Goal: Browse casually

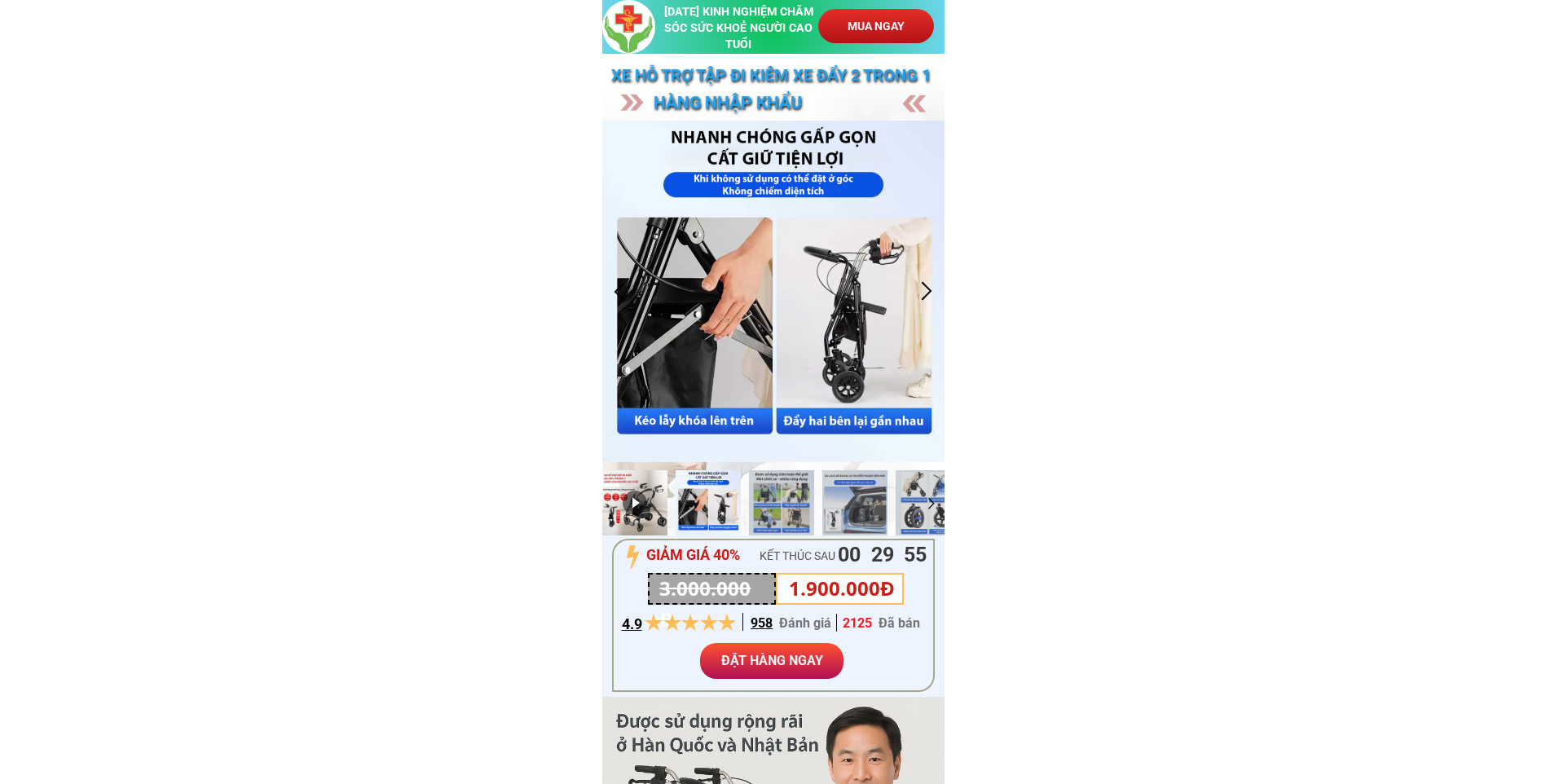
click at [643, 513] on div at bounding box center [634, 502] width 65 height 65
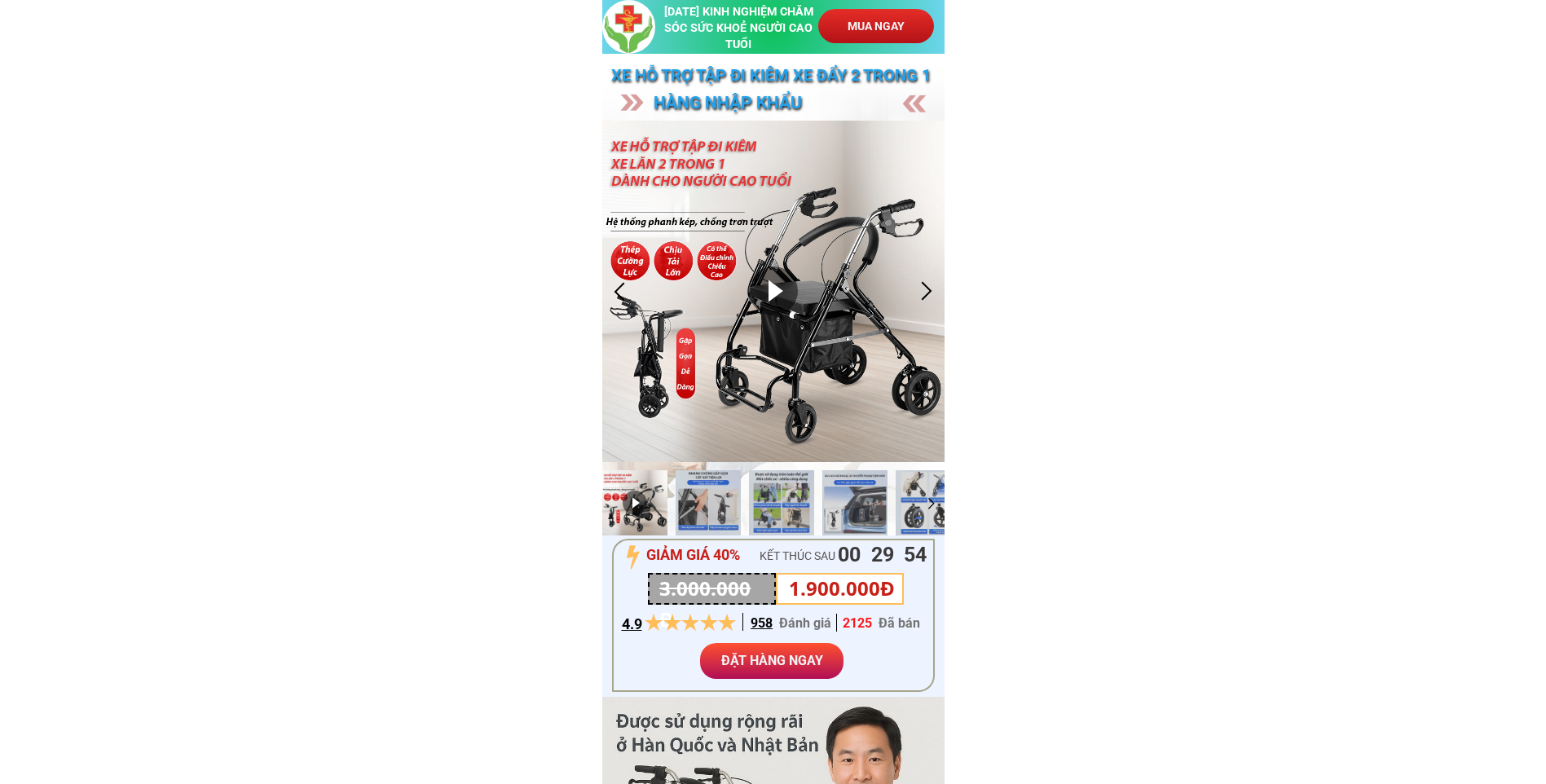
click at [740, 339] on div at bounding box center [773, 292] width 342 height 342
click at [916, 447] on div at bounding box center [773, 292] width 342 height 342
click at [625, 511] on div at bounding box center [634, 502] width 65 height 65
click at [639, 499] on div at bounding box center [634, 502] width 65 height 65
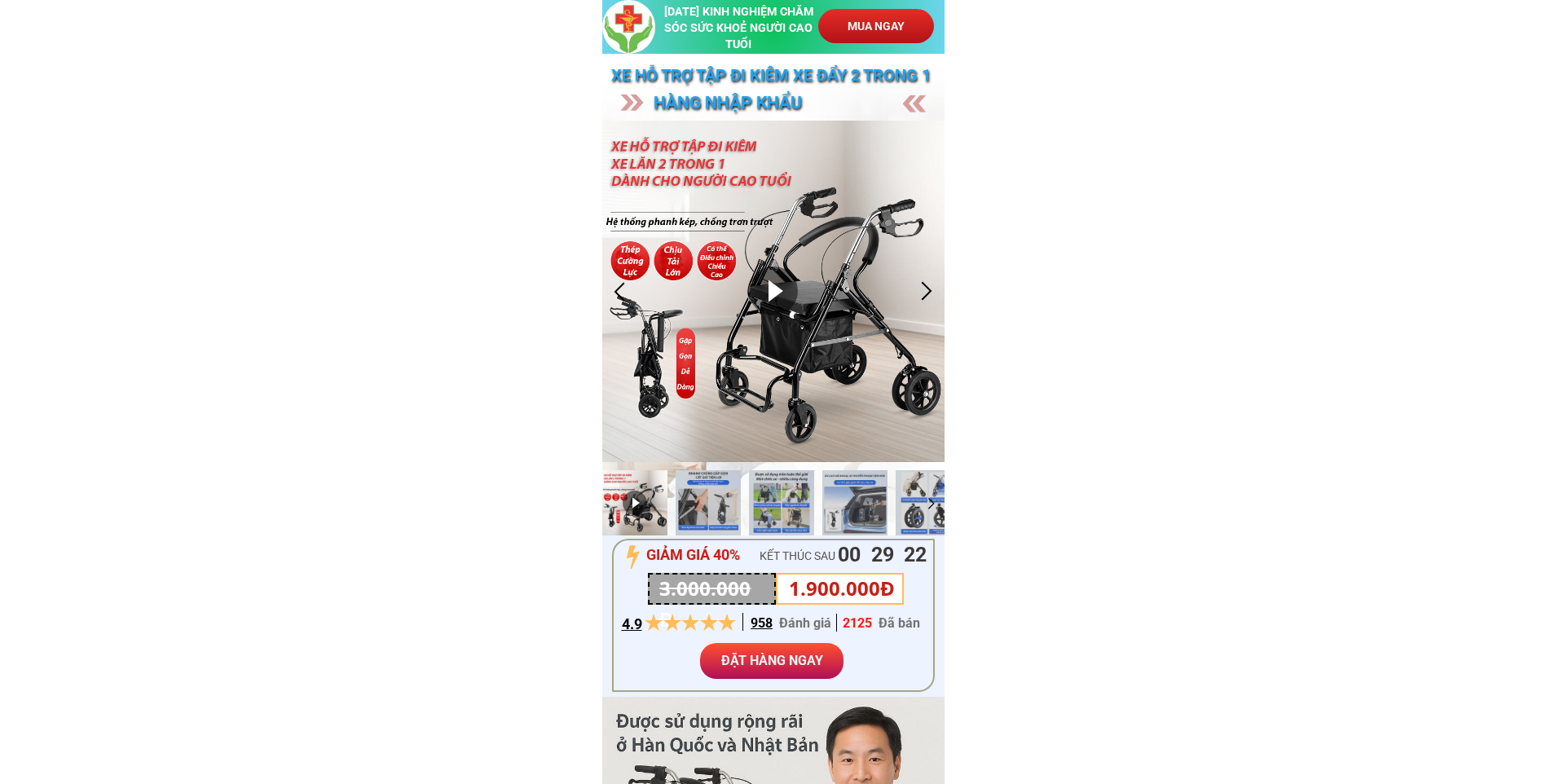
click at [639, 499] on div at bounding box center [634, 502] width 65 height 65
click at [731, 502] on div at bounding box center [707, 502] width 65 height 65
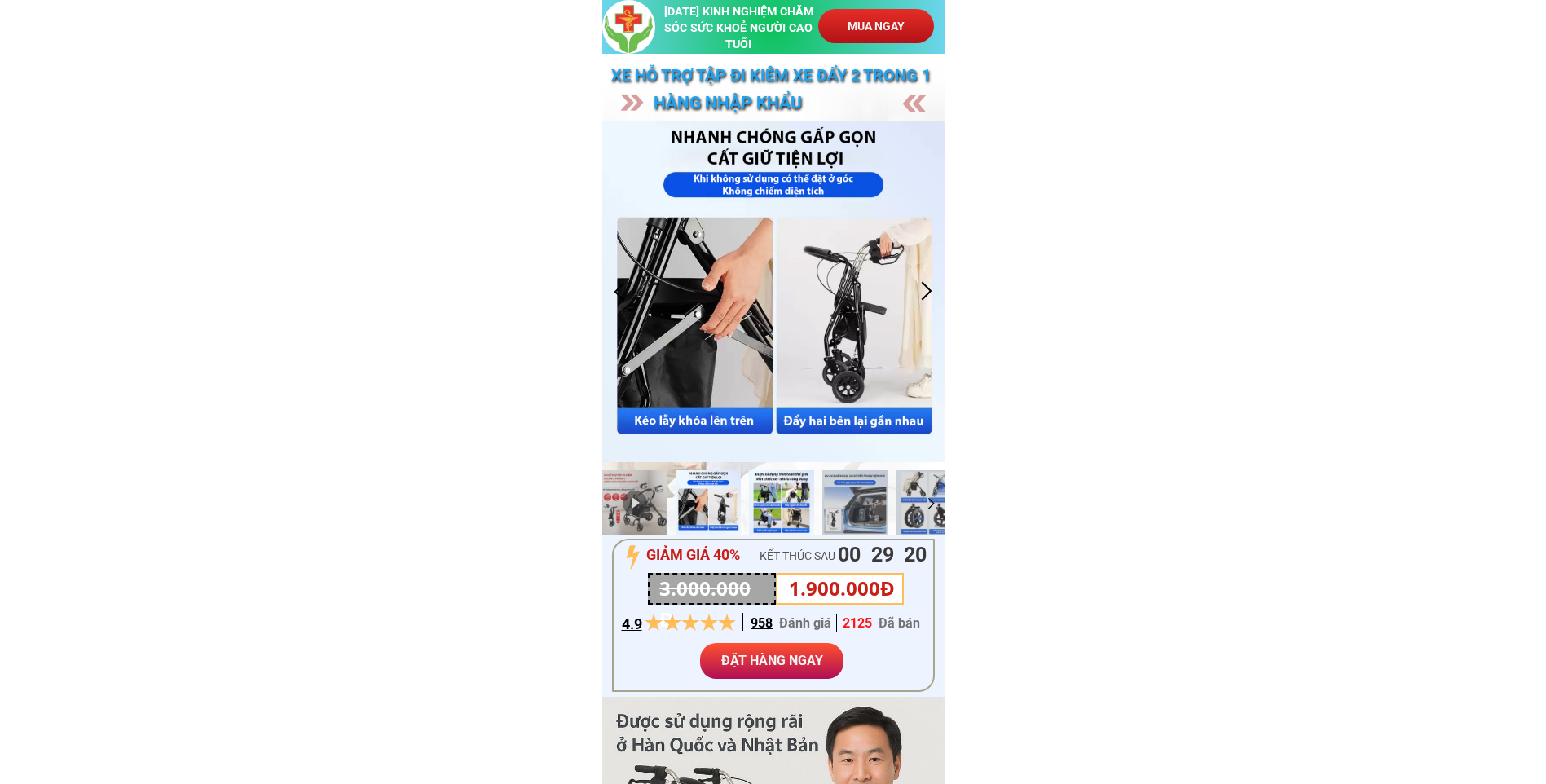
click at [800, 501] on div at bounding box center [781, 502] width 65 height 65
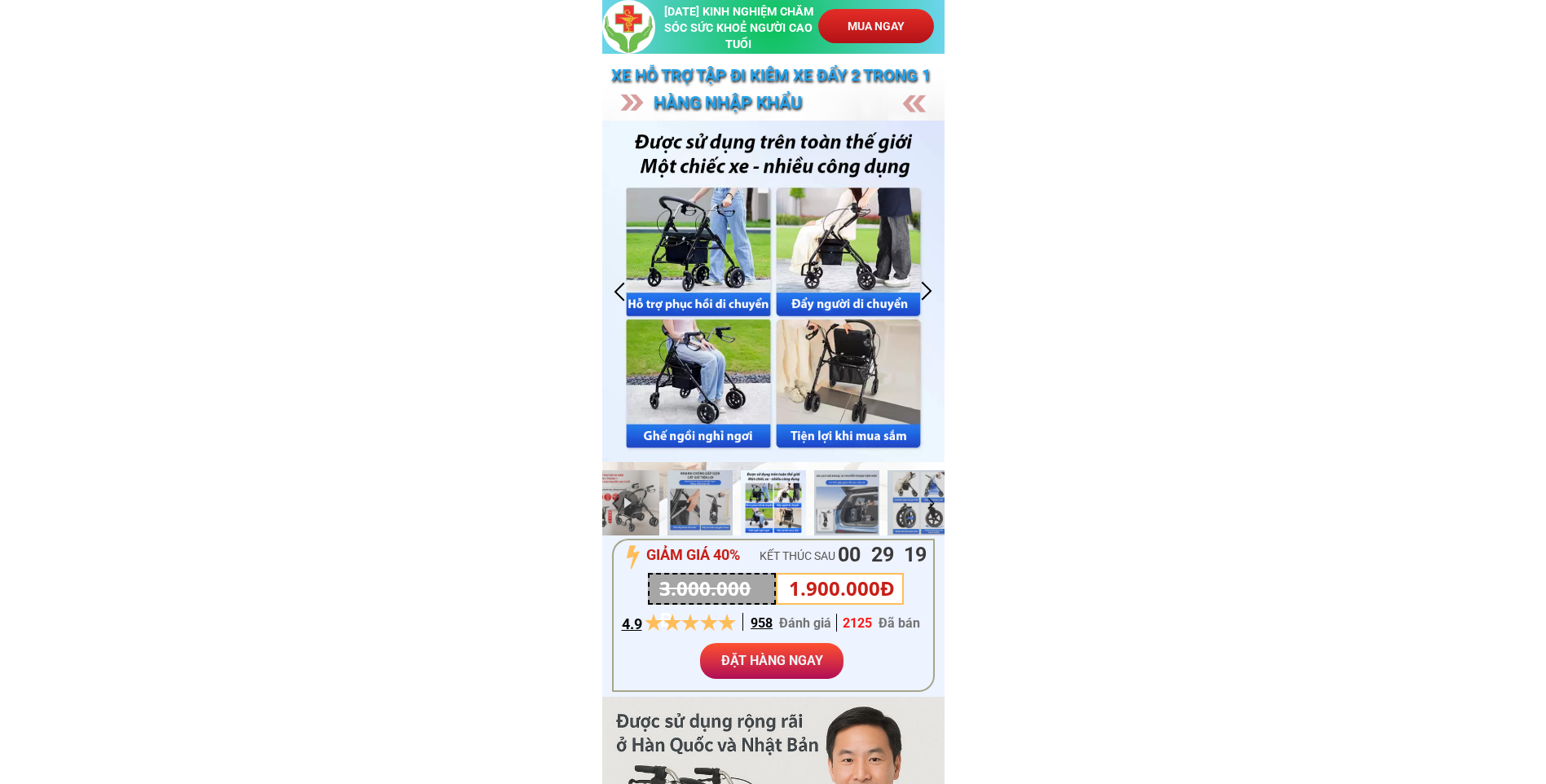
click at [830, 374] on div at bounding box center [773, 292] width 342 height 342
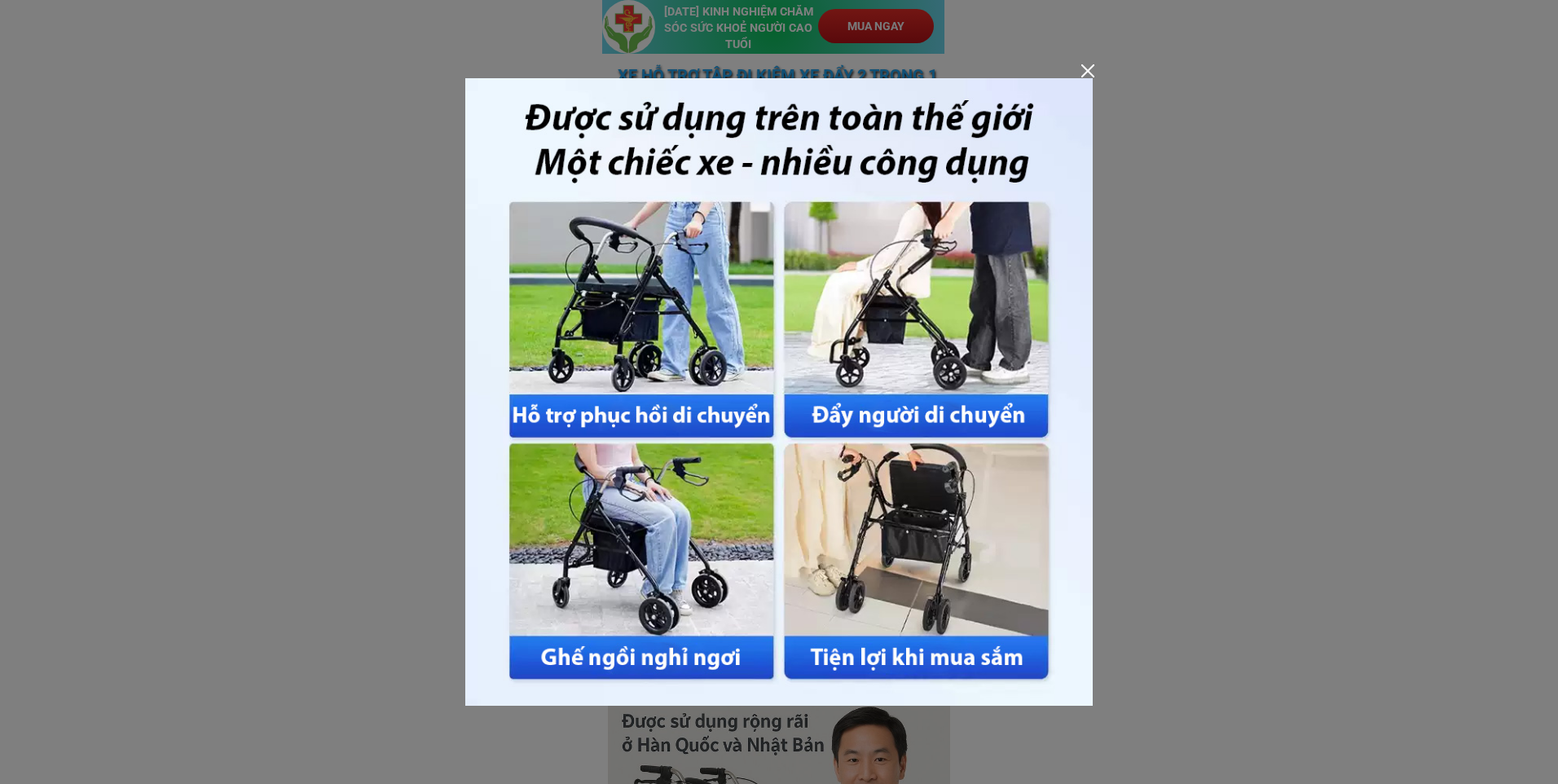
click at [857, 342] on img at bounding box center [779, 391] width 628 height 627
click at [944, 559] on img at bounding box center [779, 391] width 628 height 627
click at [642, 549] on img at bounding box center [779, 391] width 628 height 627
click at [1303, 230] on div at bounding box center [779, 392] width 1558 height 784
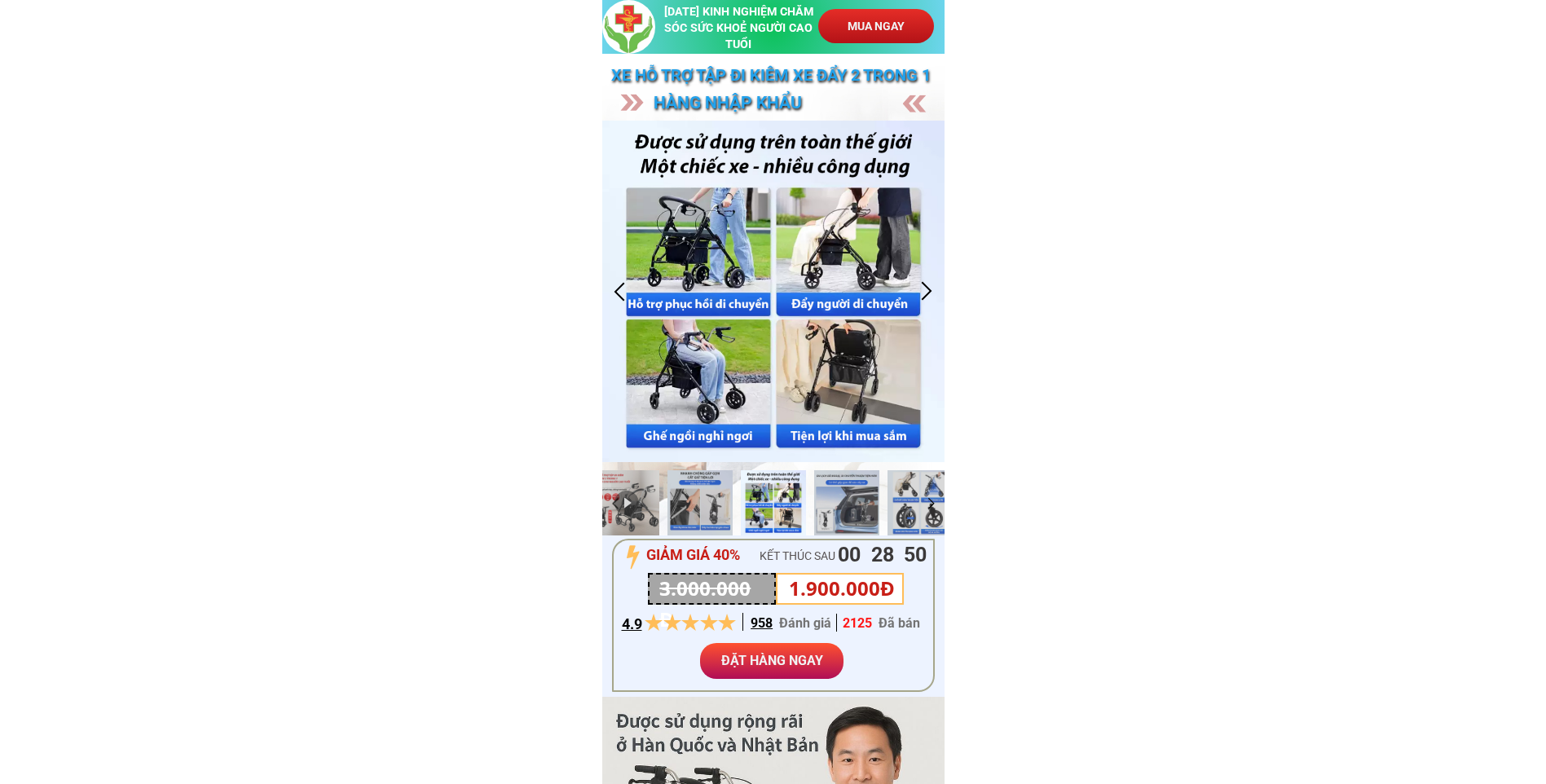
click at [865, 207] on div at bounding box center [773, 292] width 342 height 342
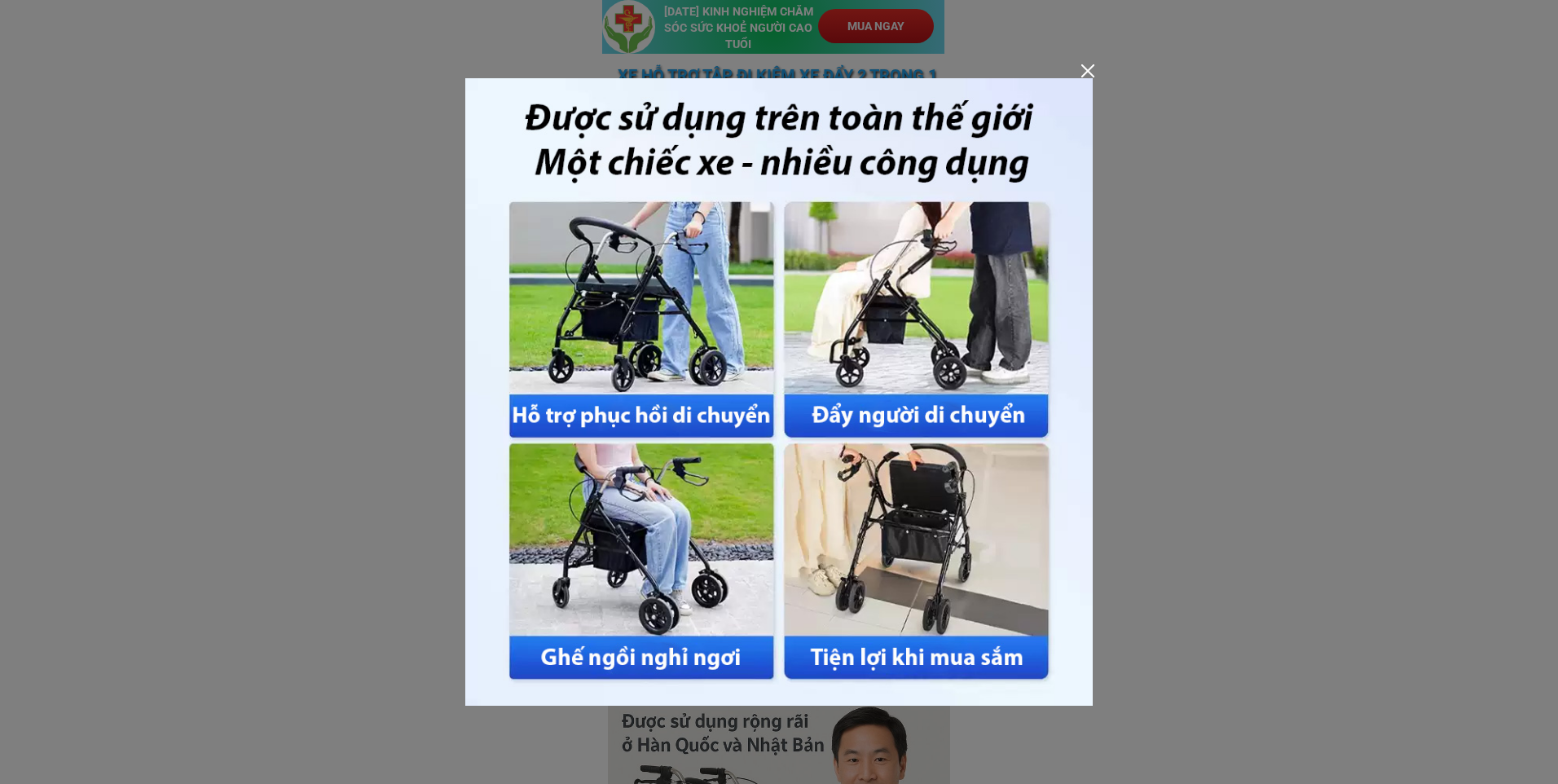
click at [618, 308] on img at bounding box center [779, 391] width 628 height 627
click at [1099, 332] on div at bounding box center [779, 392] width 1558 height 784
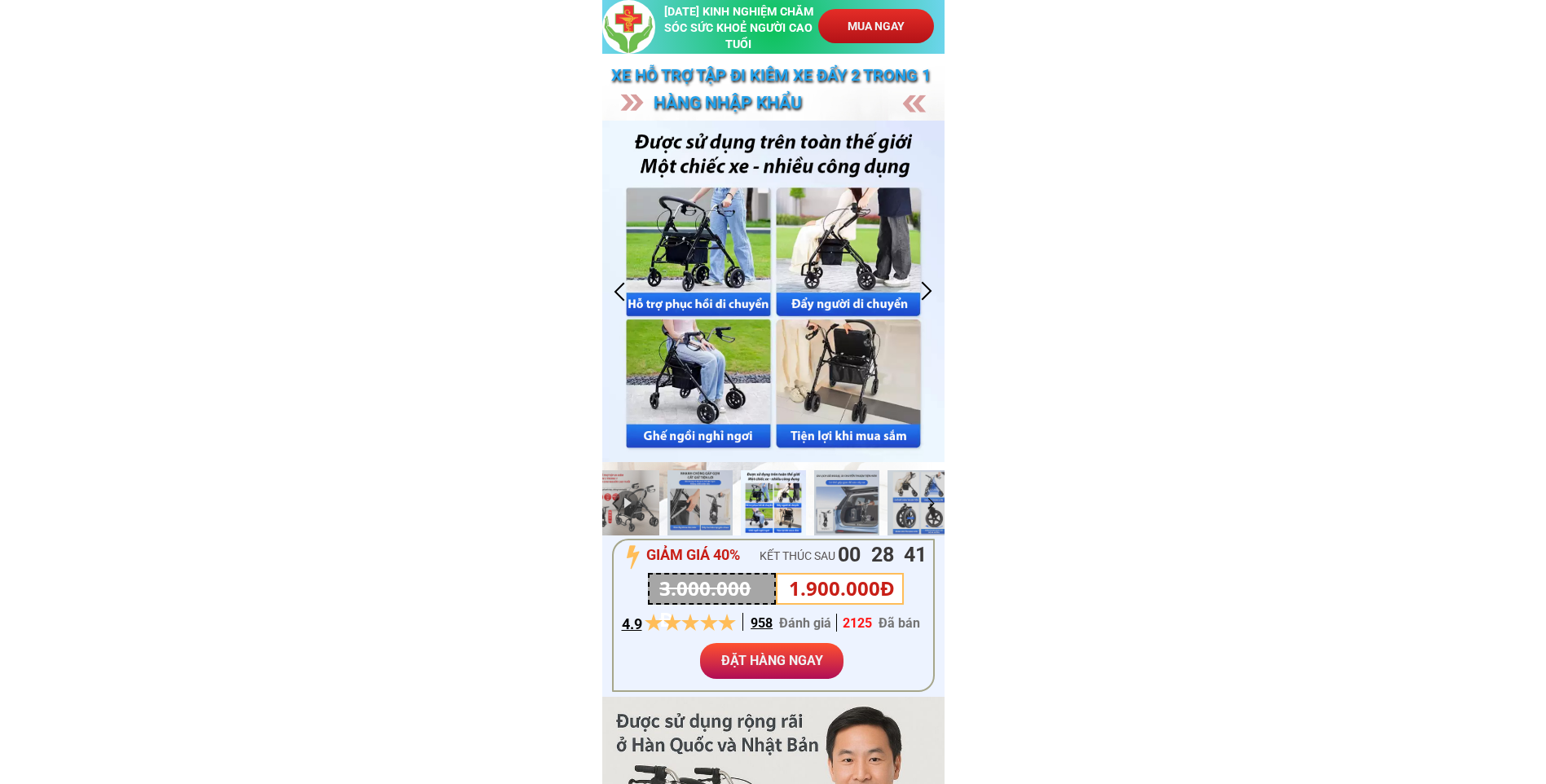
click at [738, 208] on div at bounding box center [773, 292] width 342 height 342
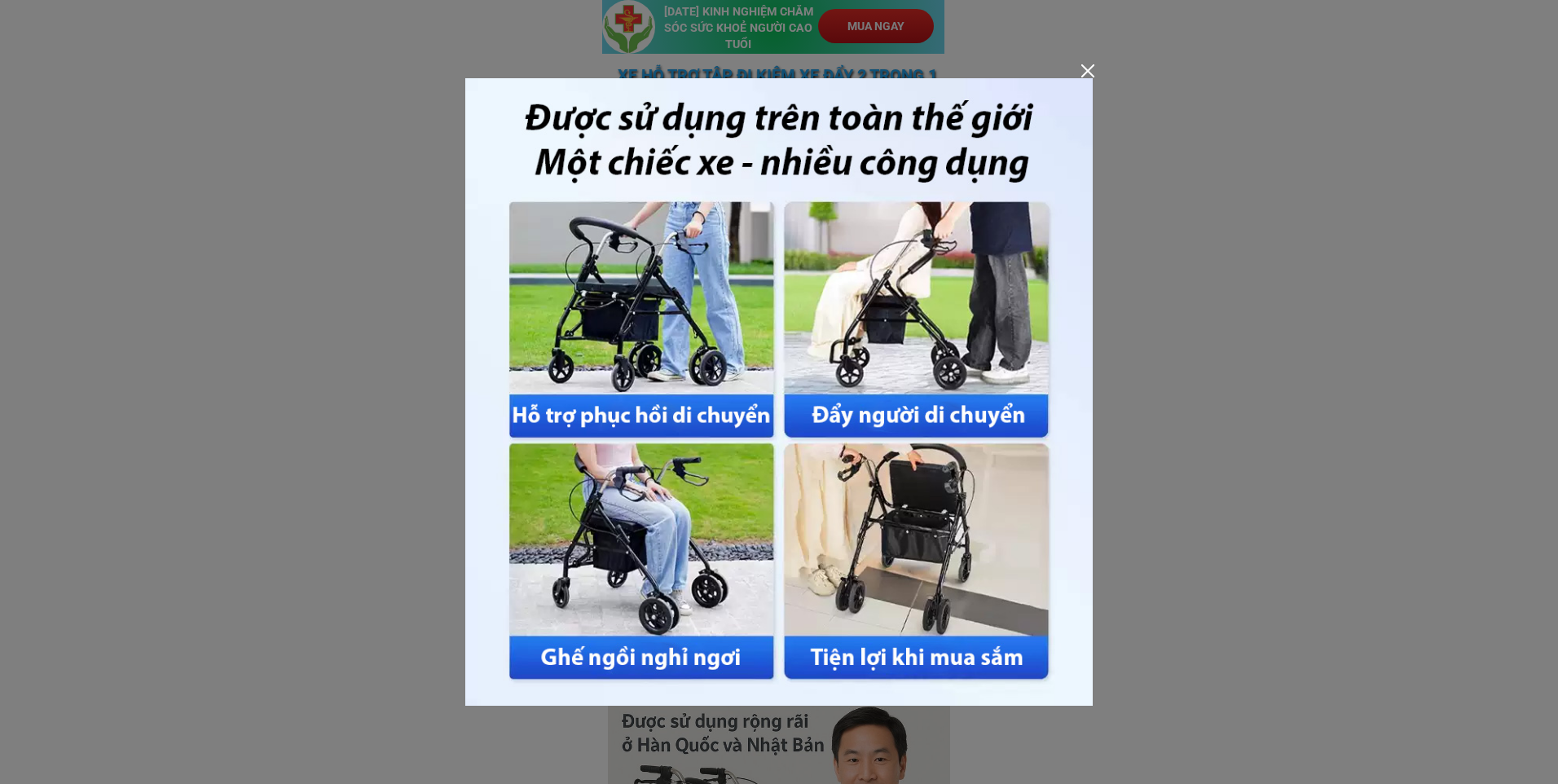
click at [1081, 73] on div at bounding box center [779, 392] width 1558 height 784
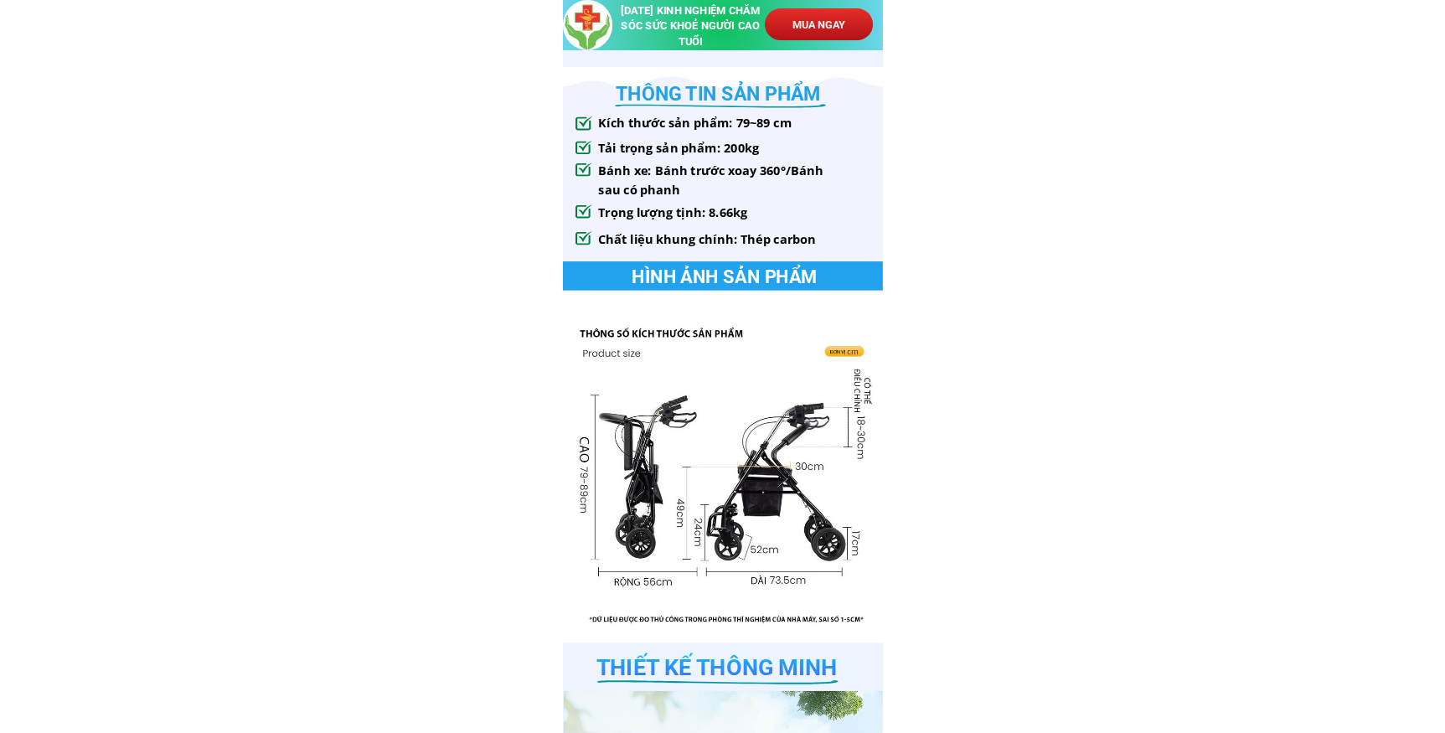
scroll to position [1298, 0]
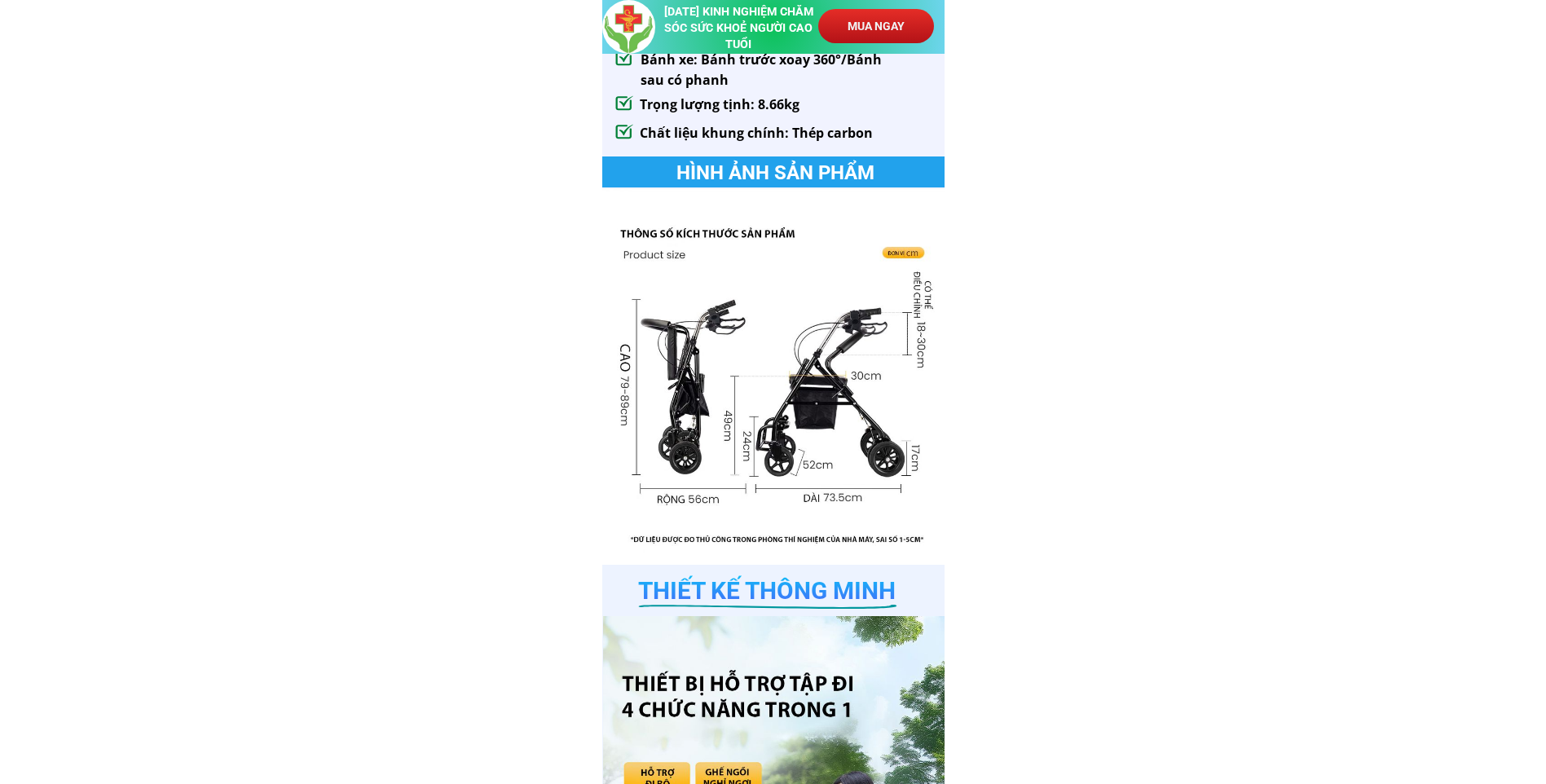
click at [911, 384] on div at bounding box center [773, 375] width 342 height 376
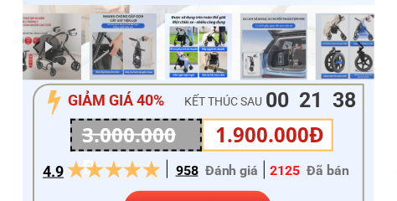
scroll to position [438, 0]
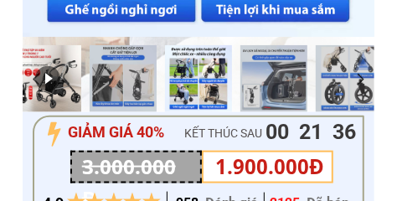
click at [59, 73] on div at bounding box center [47, 78] width 67 height 67
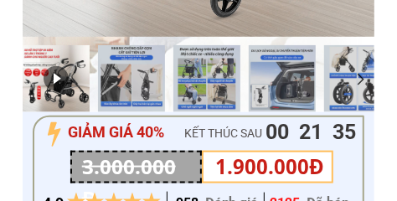
click at [59, 75] on div at bounding box center [56, 78] width 67 height 67
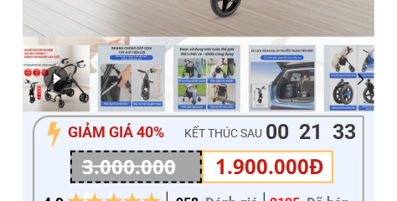
click at [59, 75] on div at bounding box center [56, 78] width 67 height 67
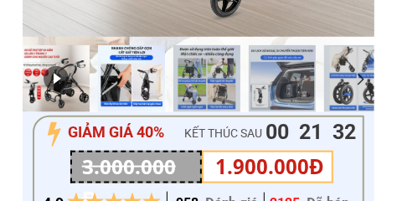
click at [128, 83] on div at bounding box center [131, 78] width 67 height 67
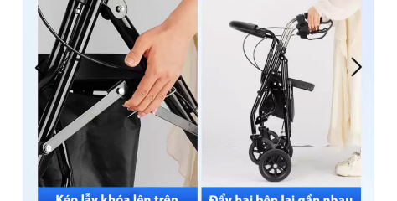
scroll to position [168, 0]
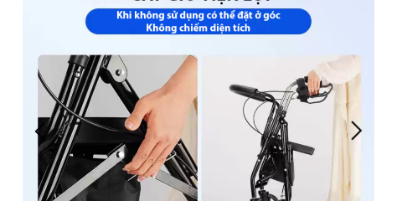
click at [161, 100] on div at bounding box center [199, 132] width 352 height 352
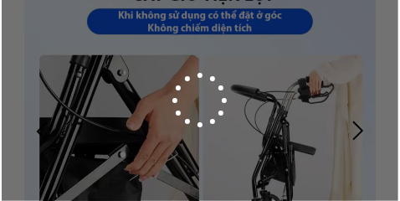
scroll to position [0, 0]
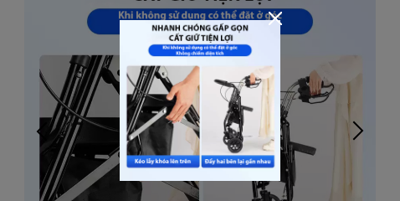
click at [361, 129] on div at bounding box center [200, 100] width 400 height 201
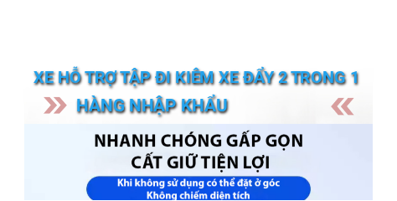
scroll to position [168, 0]
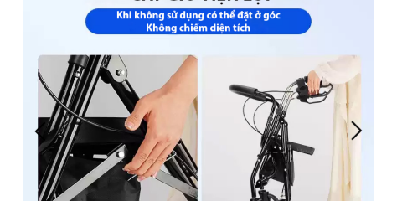
click at [361, 129] on div at bounding box center [357, 131] width 28 height 28
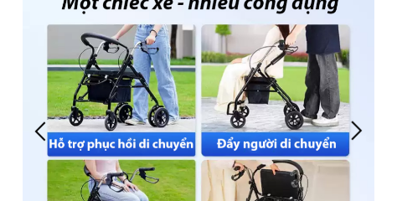
click at [361, 129] on div at bounding box center [357, 131] width 28 height 28
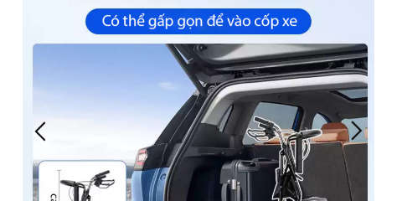
scroll to position [216, 0]
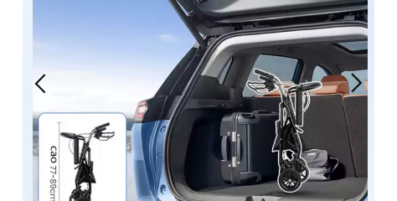
click at [358, 80] on div at bounding box center [357, 84] width 28 height 28
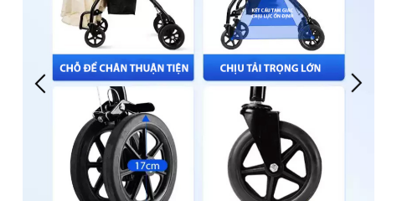
click at [359, 78] on div at bounding box center [357, 84] width 28 height 28
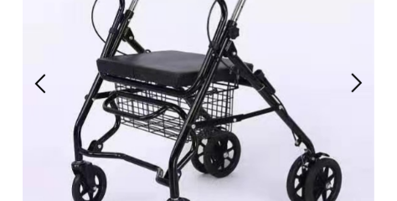
click at [359, 78] on div at bounding box center [357, 84] width 28 height 28
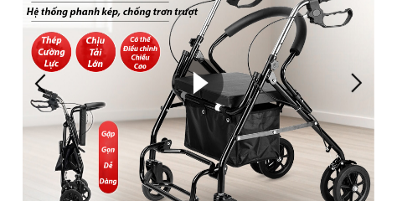
click at [359, 79] on div at bounding box center [357, 84] width 28 height 28
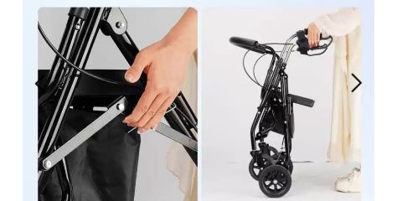
click at [359, 79] on div at bounding box center [357, 84] width 28 height 28
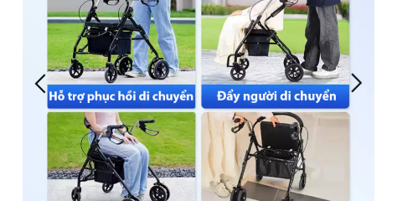
click at [359, 79] on div at bounding box center [357, 84] width 28 height 28
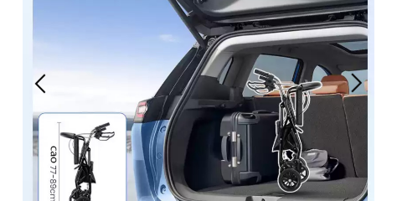
click at [359, 79] on div at bounding box center [357, 84] width 28 height 28
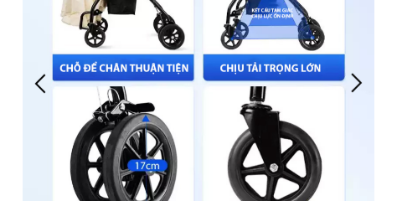
click at [359, 79] on div at bounding box center [357, 84] width 28 height 28
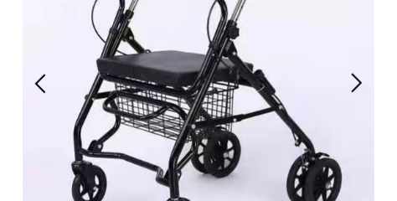
click at [359, 79] on div at bounding box center [357, 84] width 28 height 28
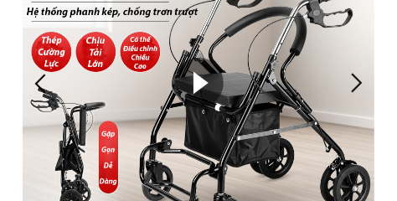
click at [359, 79] on div at bounding box center [357, 84] width 28 height 28
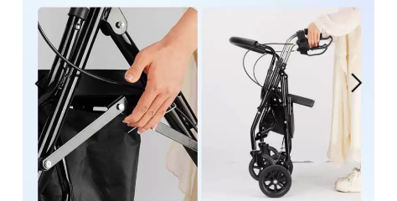
click at [359, 79] on div at bounding box center [357, 84] width 28 height 28
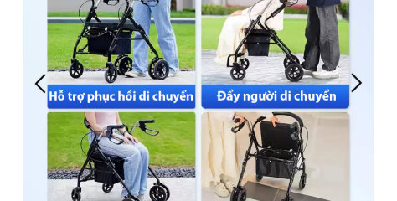
click at [359, 79] on div at bounding box center [357, 84] width 28 height 28
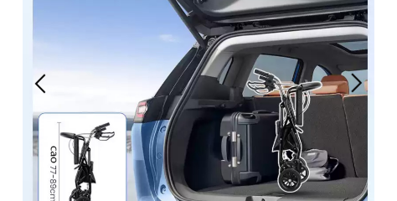
click at [359, 79] on div at bounding box center [357, 84] width 28 height 28
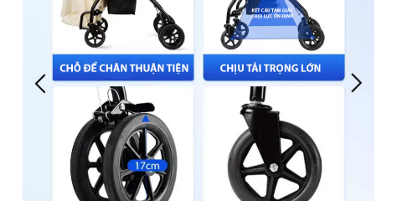
click at [359, 79] on div at bounding box center [357, 84] width 28 height 28
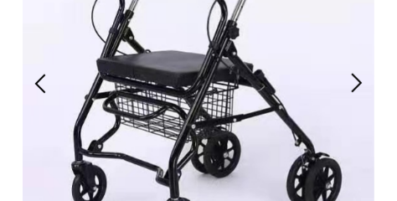
click at [359, 79] on div at bounding box center [357, 84] width 28 height 28
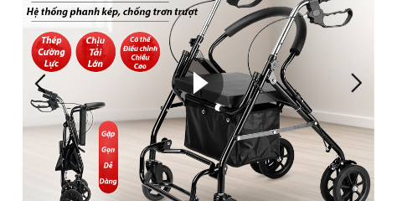
click at [359, 79] on div at bounding box center [357, 84] width 28 height 28
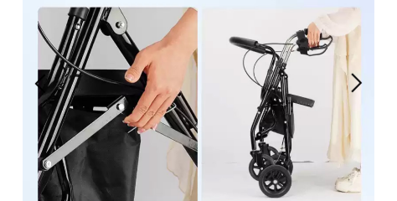
click at [359, 79] on div at bounding box center [357, 84] width 28 height 28
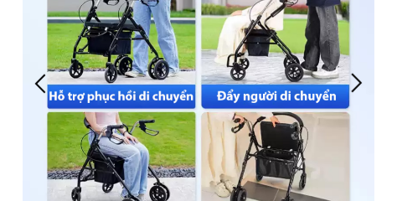
click at [359, 79] on div at bounding box center [357, 84] width 28 height 28
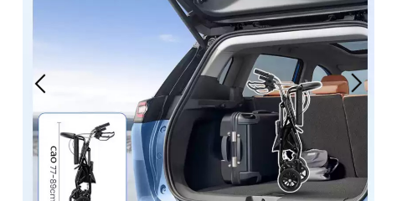
click at [359, 79] on div at bounding box center [357, 84] width 28 height 28
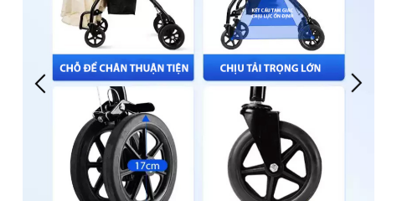
click at [359, 79] on div at bounding box center [357, 84] width 28 height 28
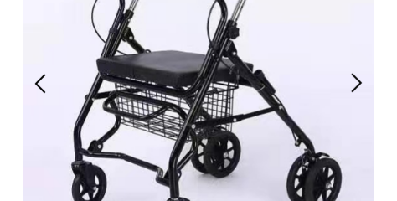
click at [359, 79] on div at bounding box center [357, 84] width 28 height 28
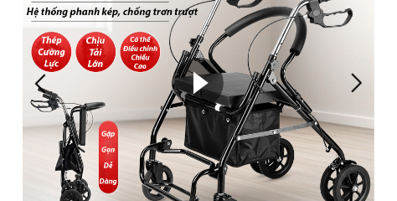
click at [359, 79] on div at bounding box center [357, 84] width 28 height 28
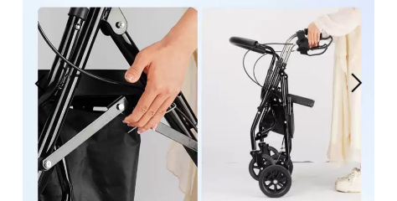
click at [359, 79] on div at bounding box center [357, 84] width 28 height 28
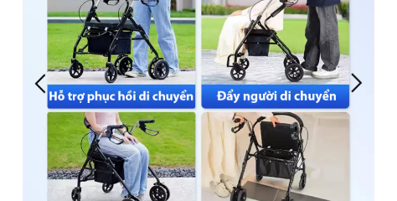
click at [359, 80] on div at bounding box center [357, 84] width 28 height 28
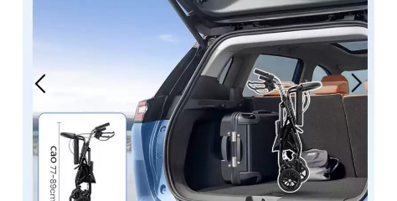
click at [358, 80] on div at bounding box center [357, 84] width 28 height 28
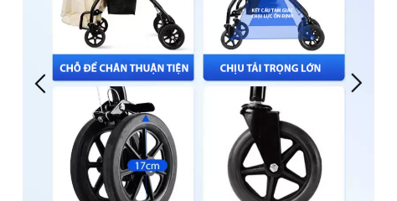
click at [358, 80] on div at bounding box center [357, 84] width 28 height 28
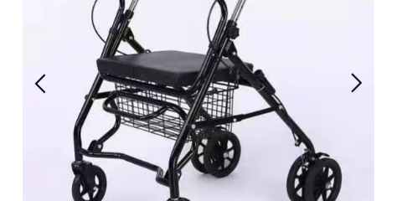
click at [358, 80] on div at bounding box center [357, 84] width 28 height 28
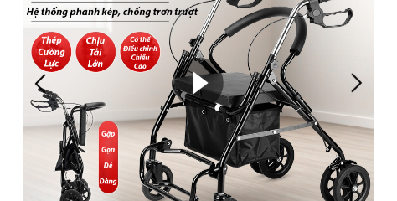
click at [358, 80] on div at bounding box center [357, 84] width 28 height 28
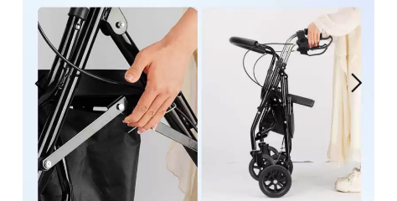
click at [358, 80] on div at bounding box center [357, 84] width 28 height 28
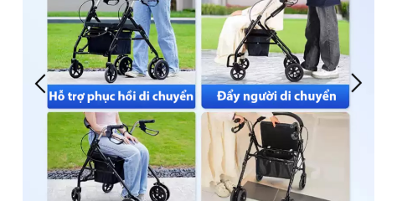
click at [359, 80] on div at bounding box center [357, 84] width 28 height 28
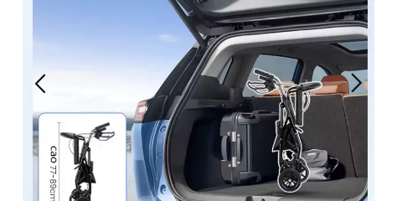
click at [359, 80] on div at bounding box center [357, 84] width 28 height 28
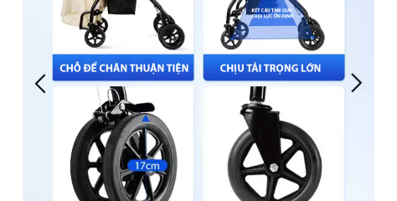
click at [43, 79] on div at bounding box center [41, 84] width 28 height 28
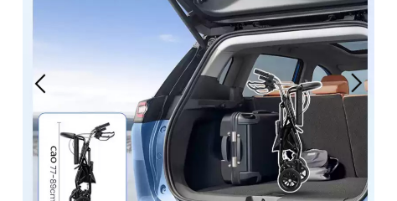
click at [358, 80] on div at bounding box center [357, 84] width 28 height 28
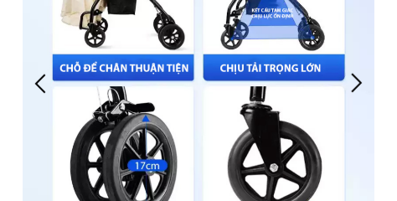
click at [358, 80] on div at bounding box center [357, 84] width 28 height 28
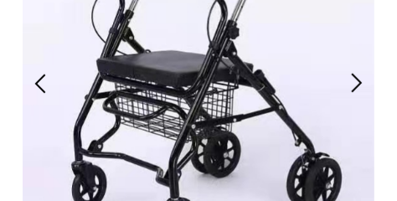
click at [358, 78] on div at bounding box center [357, 84] width 28 height 28
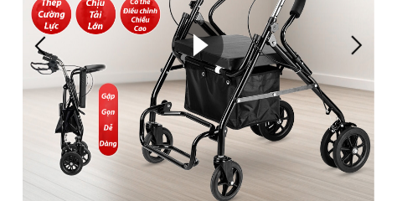
scroll to position [238, 0]
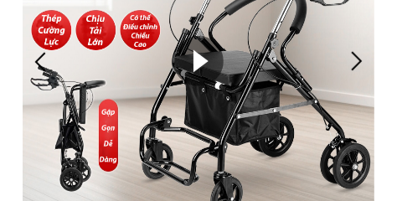
click at [204, 54] on div at bounding box center [199, 62] width 352 height 352
